Goal: Task Accomplishment & Management: Manage account settings

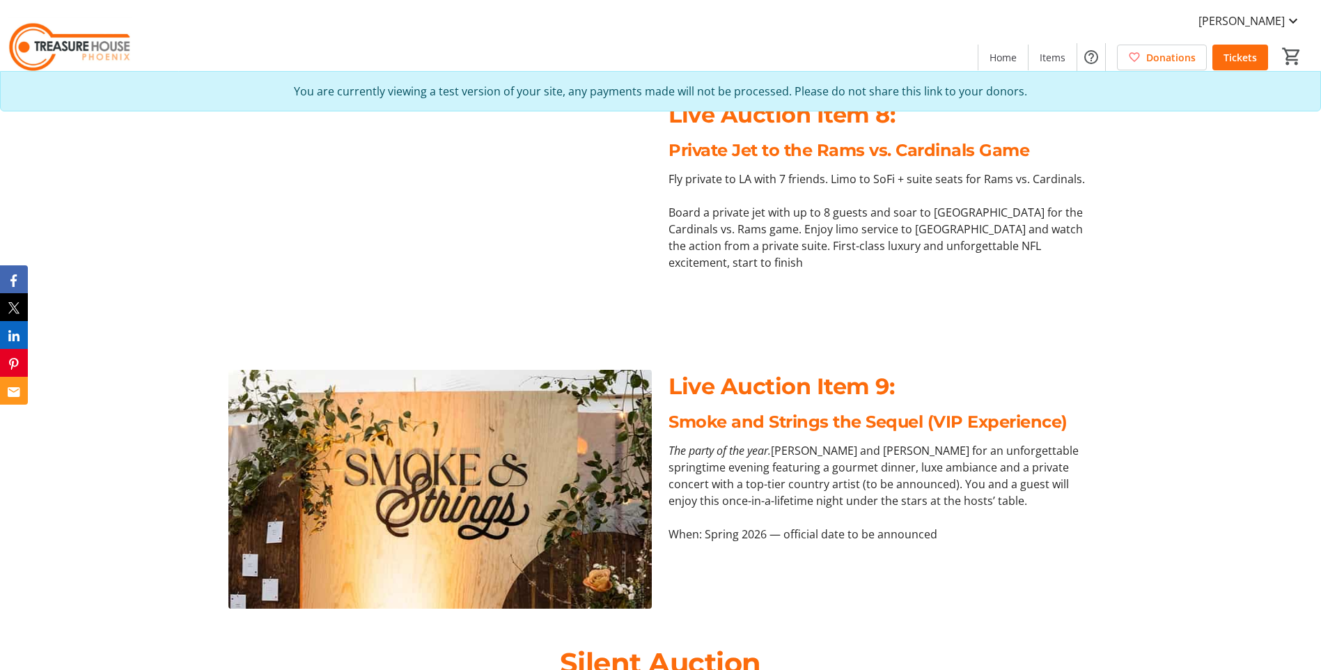
scroll to position [2994, 0]
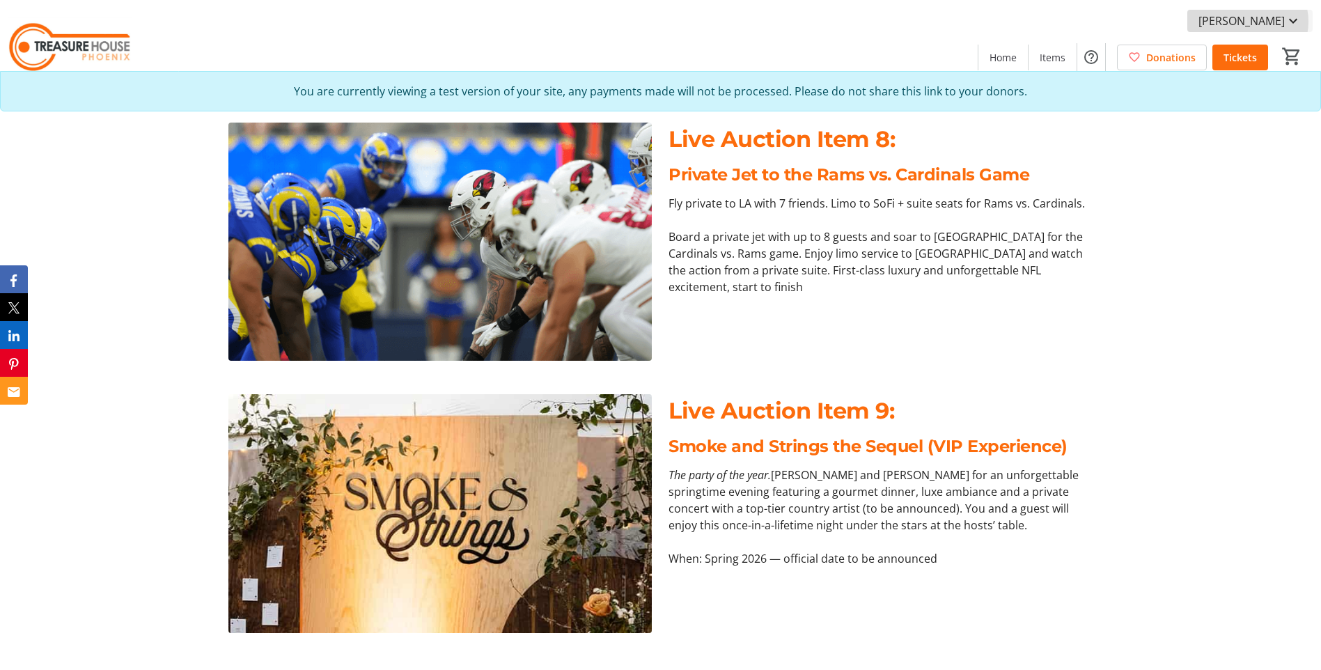
click at [1257, 22] on span "[PERSON_NAME]" at bounding box center [1241, 21] width 86 height 17
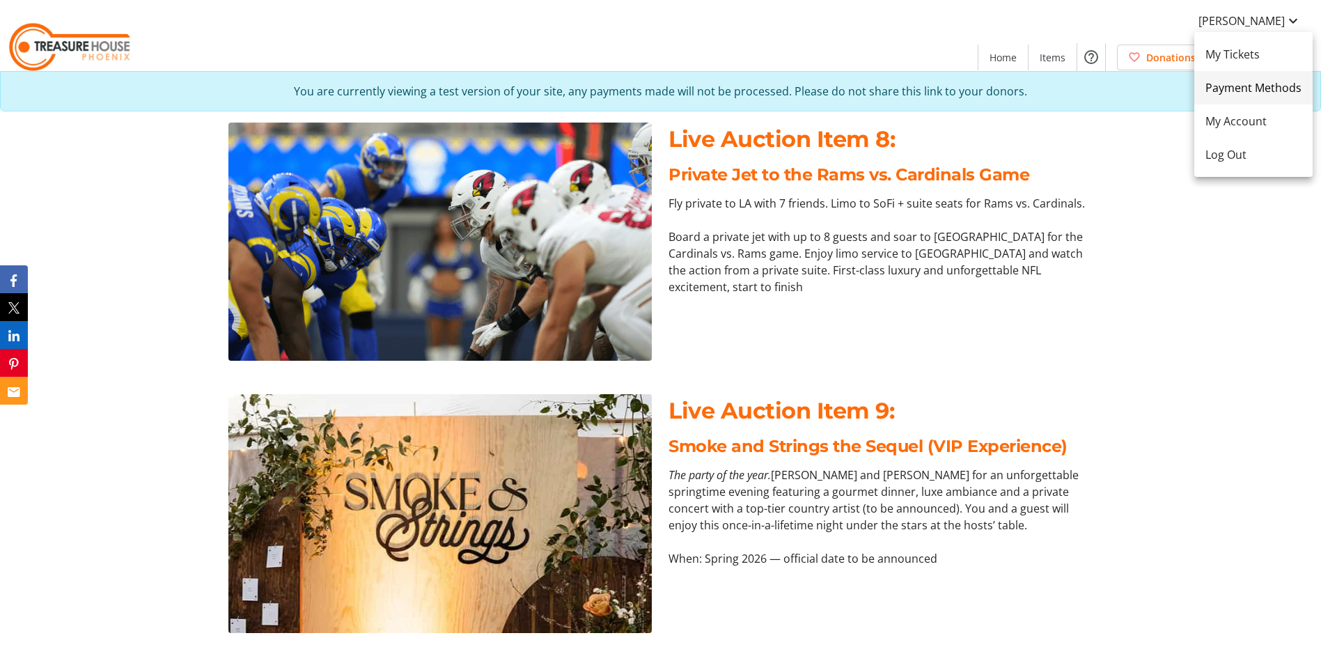
click at [1225, 90] on span "Payment Methods" at bounding box center [1253, 87] width 96 height 17
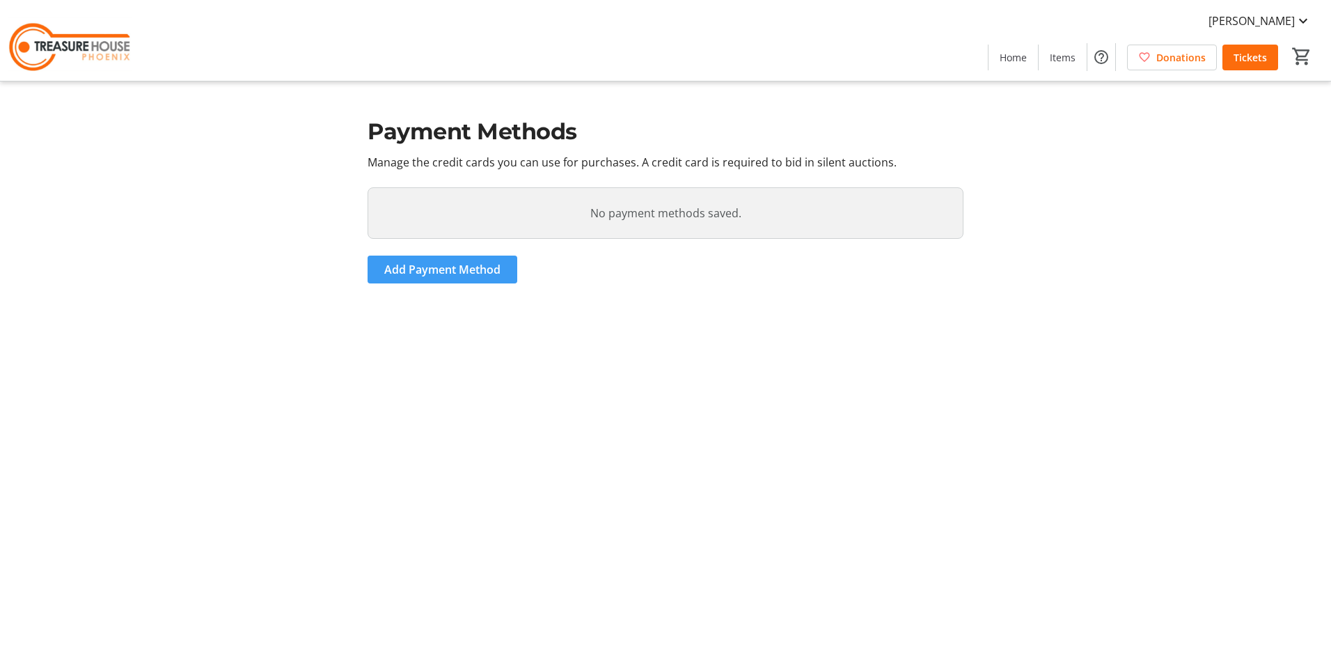
click at [398, 276] on span "Add Payment Method" at bounding box center [442, 269] width 116 height 17
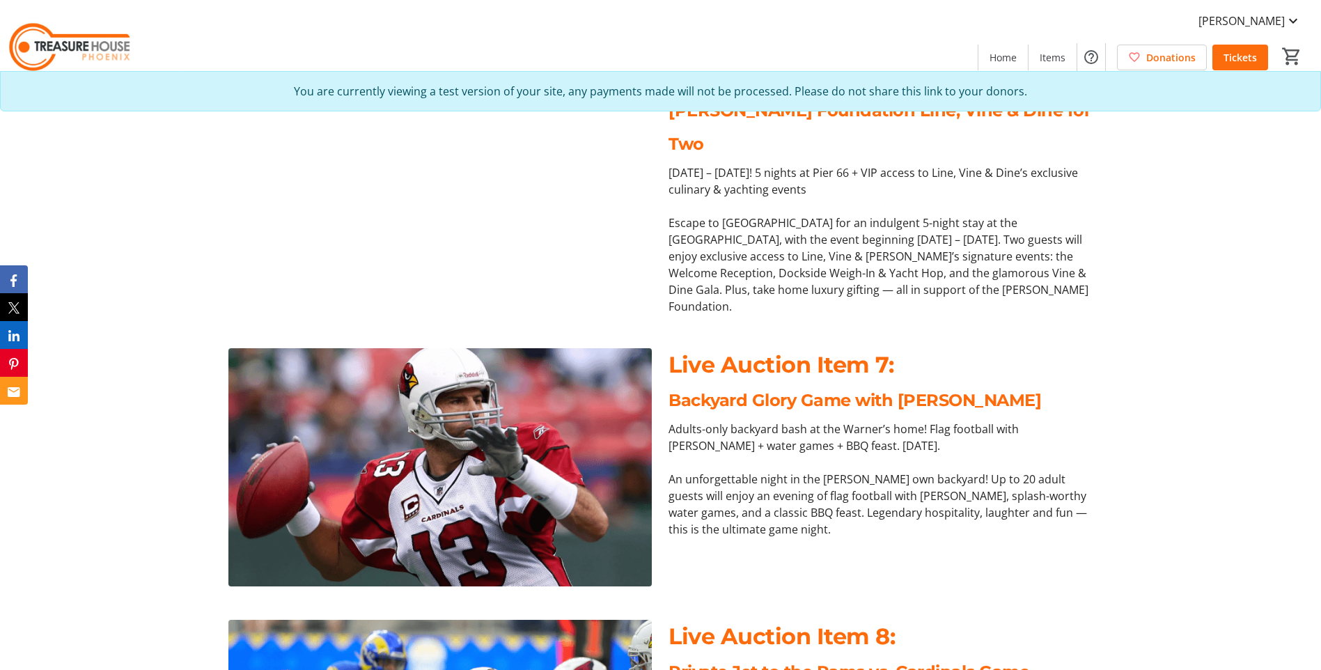
scroll to position [2297, 0]
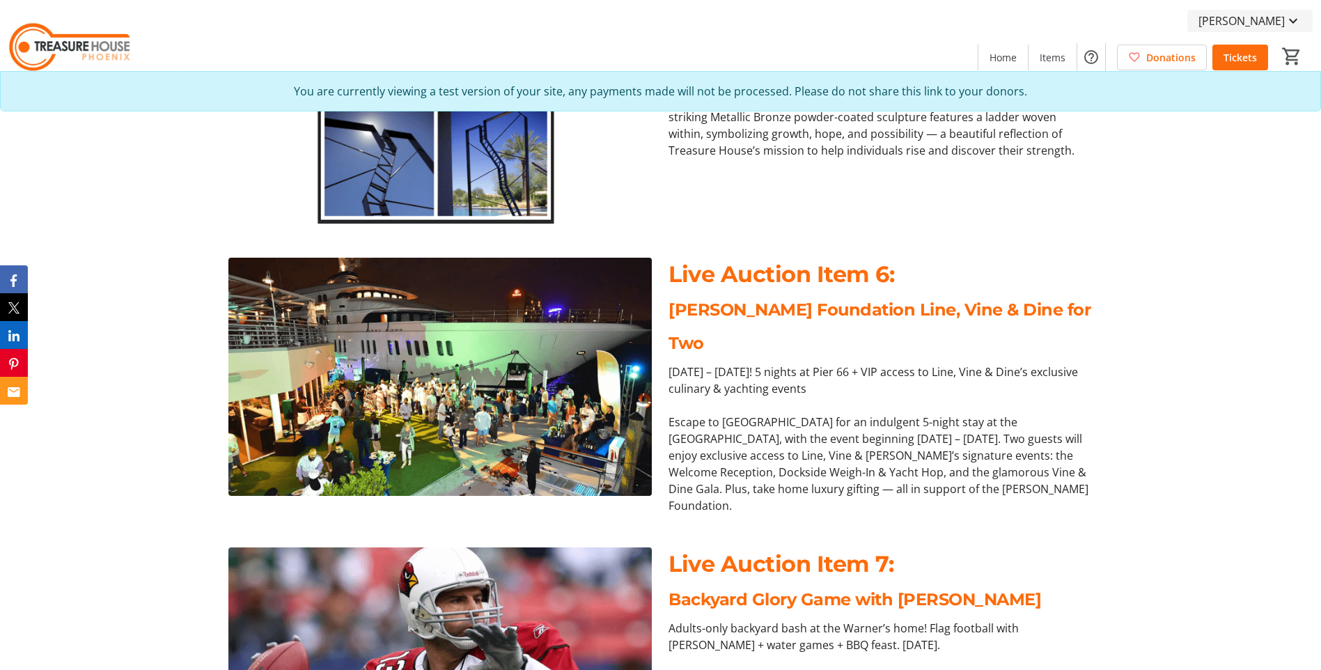
click at [1263, 25] on span "[PERSON_NAME]" at bounding box center [1241, 21] width 86 height 17
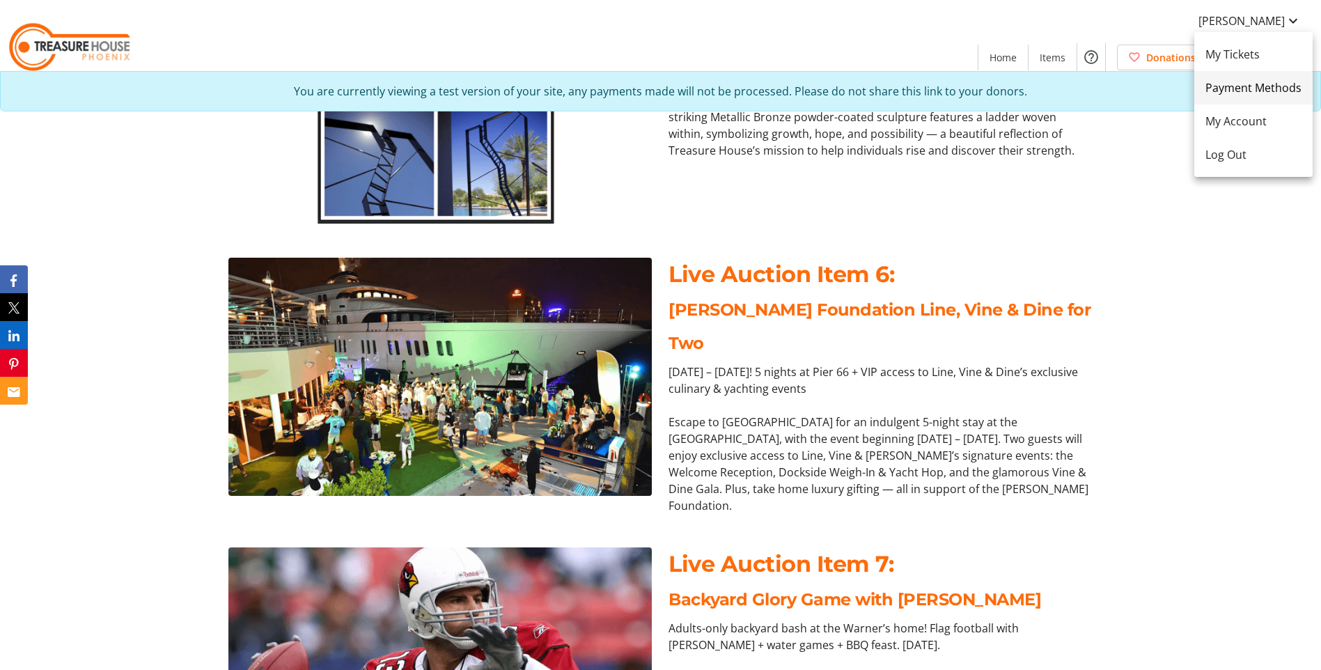
click at [1254, 74] on link "Payment Methods" at bounding box center [1253, 87] width 118 height 33
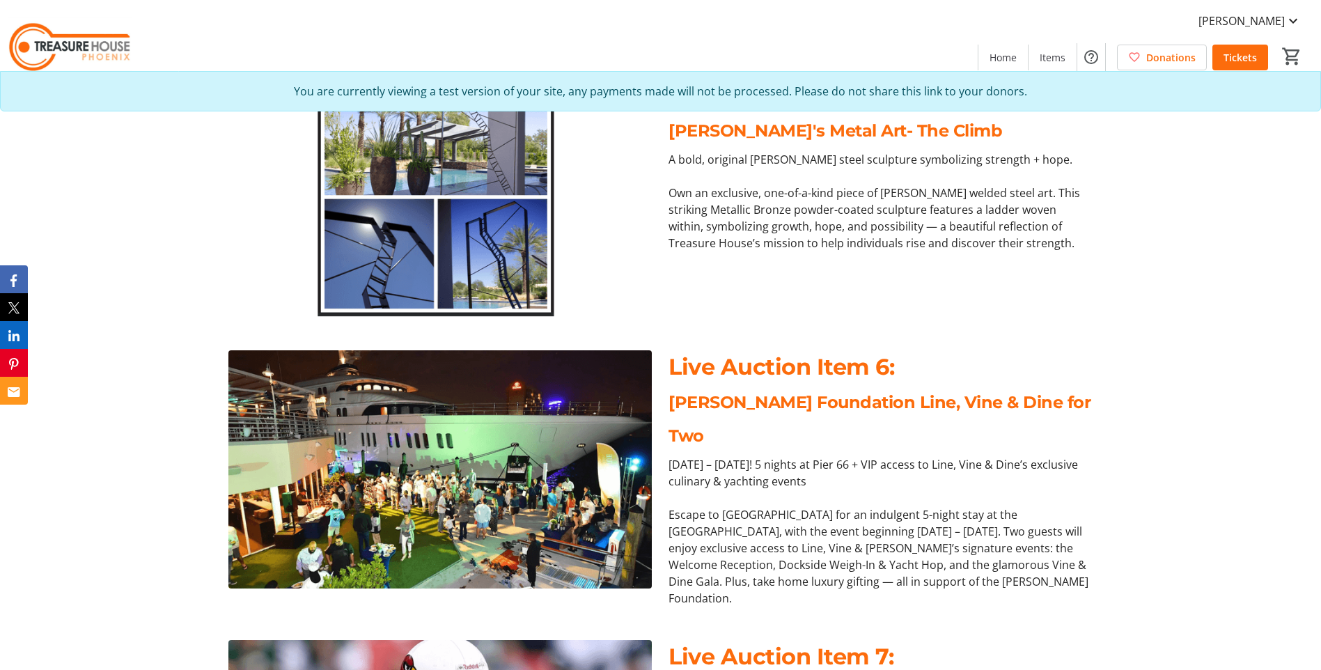
scroll to position [2019, 0]
